Goal: Transaction & Acquisition: Book appointment/travel/reservation

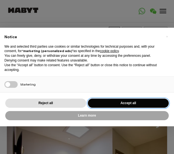
click at [147, 102] on button "Accept all" at bounding box center [128, 102] width 81 height 9
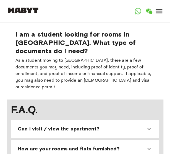
scroll to position [607, 0]
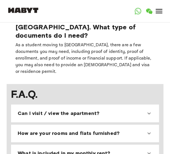
click at [129, 110] on div "Can I visit / view the apartment?" at bounding box center [82, 113] width 128 height 7
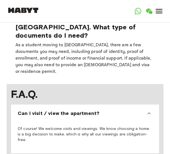
click at [129, 110] on div "Can I visit / view the apartment?" at bounding box center [82, 113] width 128 height 7
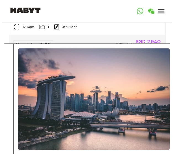
scroll to position [0, 0]
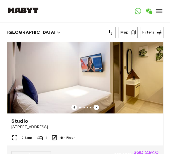
click at [159, 13] on icon at bounding box center [158, 11] width 7 height 4
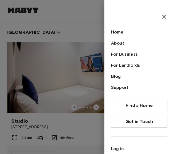
click at [120, 54] on link "For Business" at bounding box center [139, 54] width 56 height 7
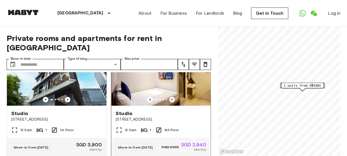
scroll to position [28, 0]
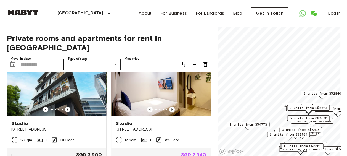
click at [170, 126] on span "1 units from S$4773" at bounding box center [248, 124] width 38 height 5
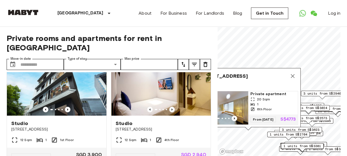
click at [170, 74] on icon "Map marker" at bounding box center [293, 76] width 4 height 4
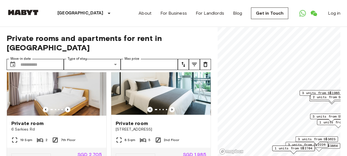
click at [170, 93] on span "3 units from S$1985" at bounding box center [321, 92] width 38 height 5
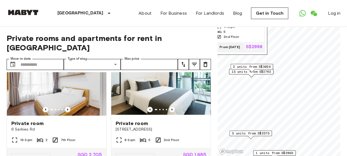
click at [170, 73] on span "13 units from S$2762" at bounding box center [250, 71] width 39 height 5
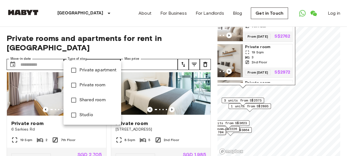
click at [105, 73] on li "Private apartment" at bounding box center [93, 70] width 58 height 15
type input "**********"
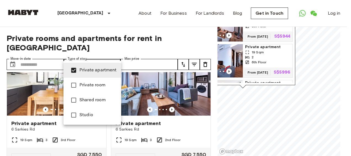
click at [170, 78] on div at bounding box center [175, 78] width 351 height 156
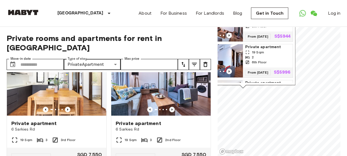
click at [170, 61] on icon "tune" at bounding box center [183, 64] width 7 height 7
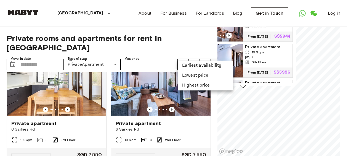
click at [170, 75] on li "Lowest price" at bounding box center [205, 75] width 55 height 10
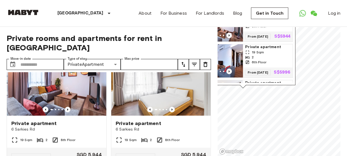
drag, startPoint x: 211, startPoint y: 79, endPoint x: 211, endPoint y: 75, distance: 4.4
click at [170, 75] on div "**********" at bounding box center [174, 91] width 334 height 129
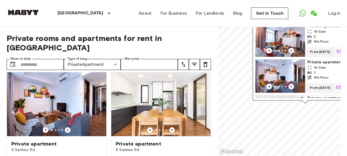
scroll to position [276, 0]
